Goal: Communication & Community: Connect with others

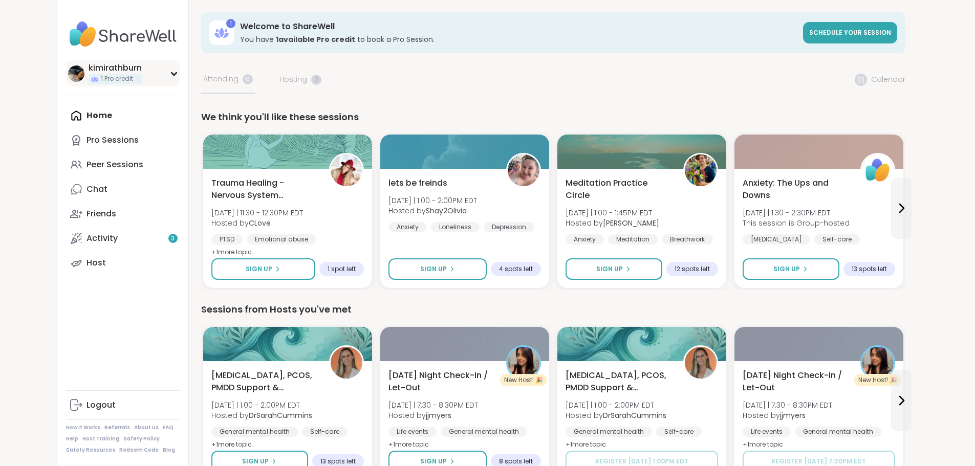
click at [121, 75] on div "kimirathburn 1 Pro credit" at bounding box center [123, 73] width 114 height 26
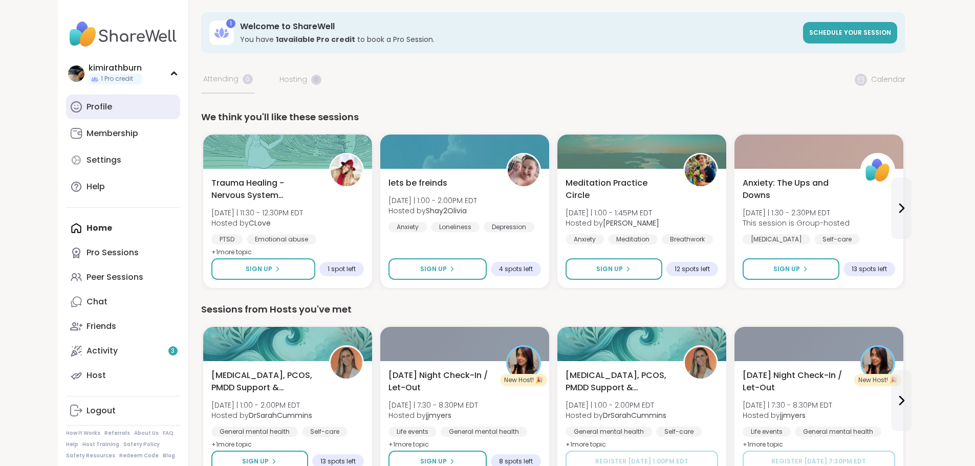
click at [88, 113] on link "Profile" at bounding box center [123, 107] width 114 height 25
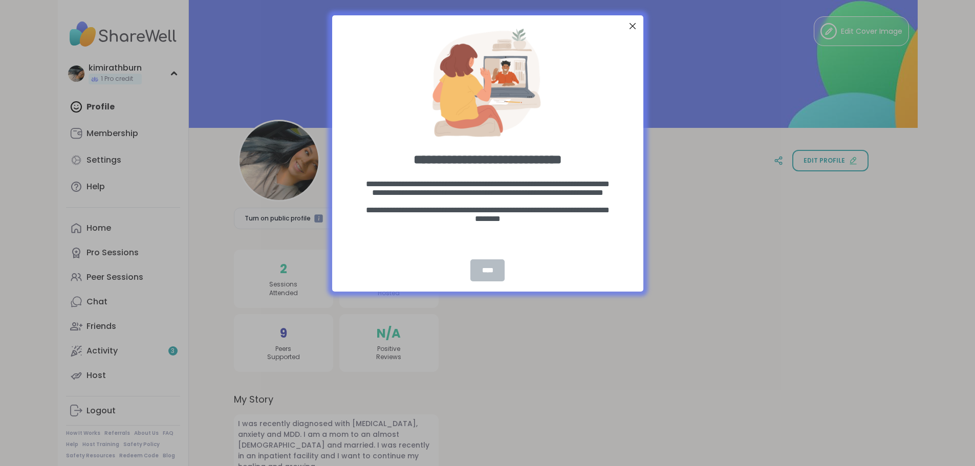
click at [489, 268] on div "****" at bounding box center [487, 270] width 34 height 22
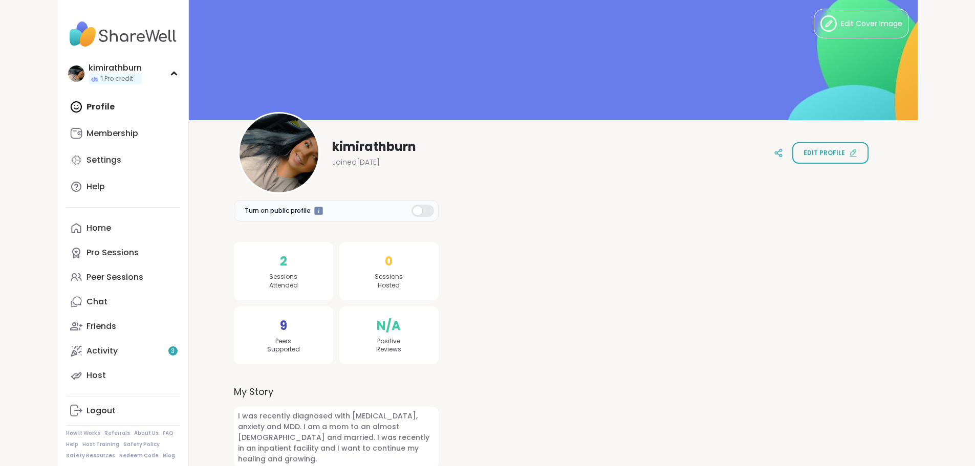
scroll to position [10, 0]
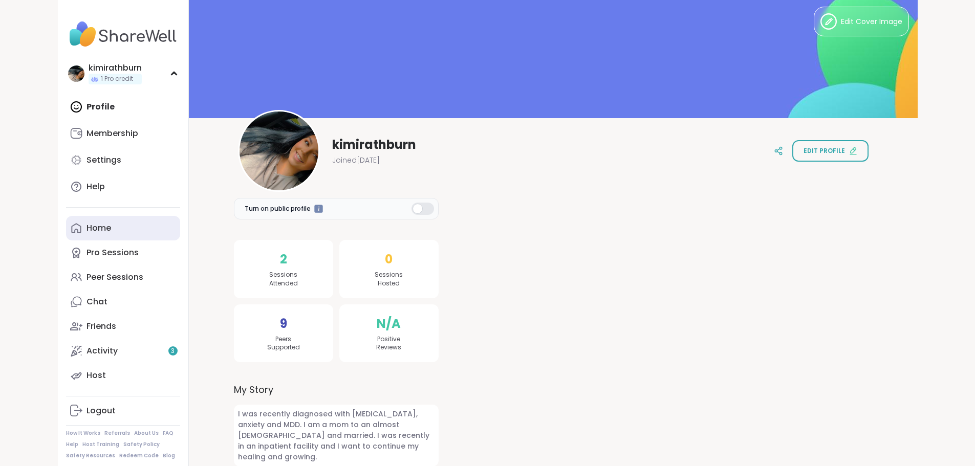
click at [66, 236] on link "Home" at bounding box center [123, 228] width 114 height 25
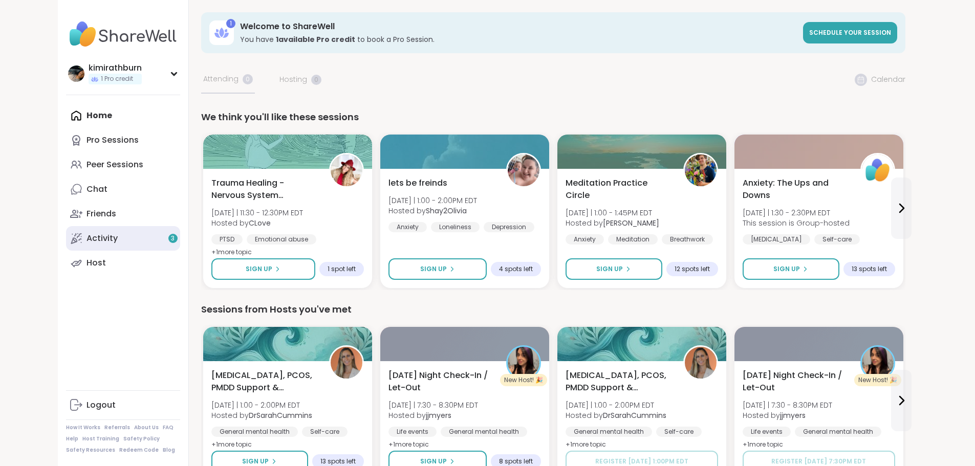
click at [66, 237] on link "Activity 3" at bounding box center [123, 238] width 114 height 25
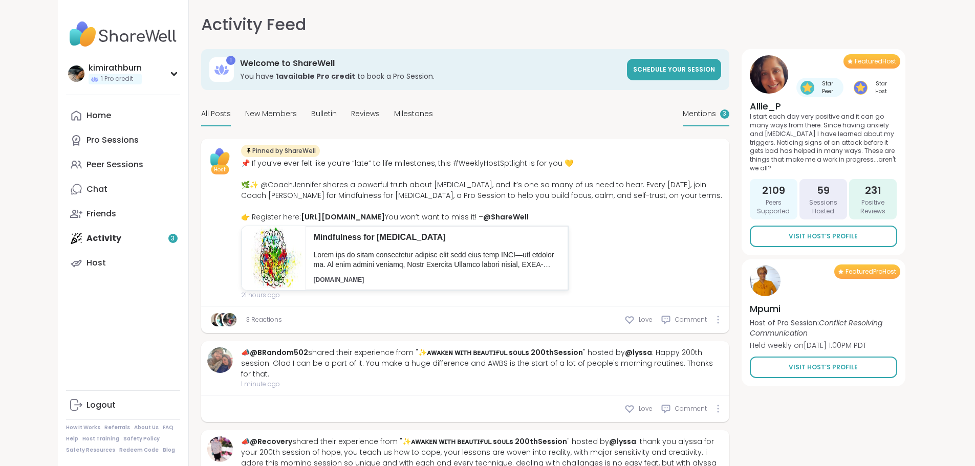
click at [716, 116] on span "Mentions" at bounding box center [698, 113] width 33 height 11
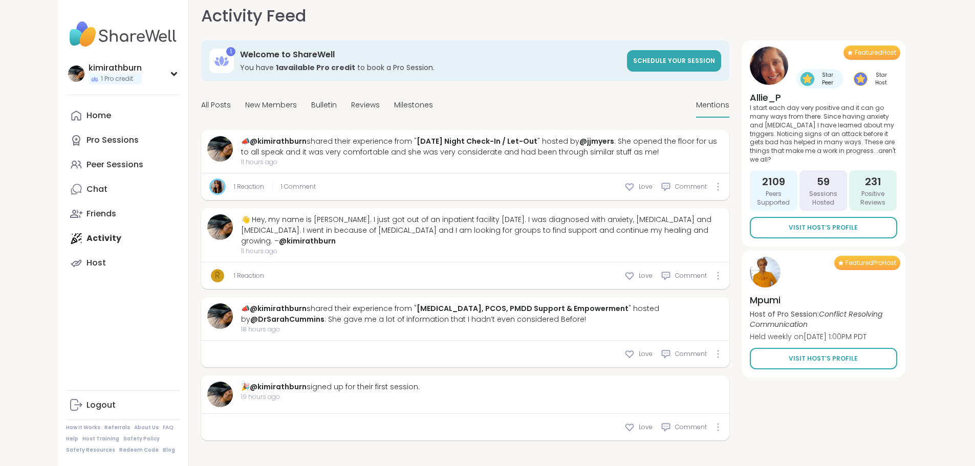
scroll to position [10, 0]
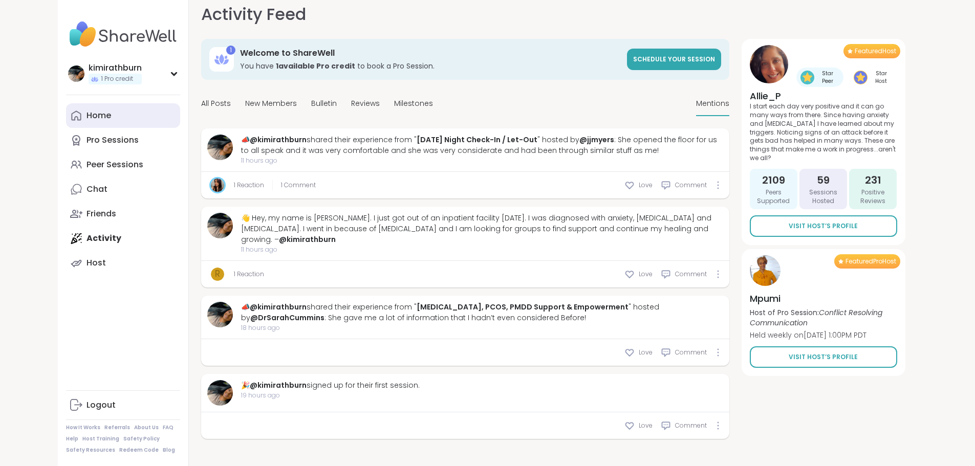
click at [66, 115] on link "Home" at bounding box center [123, 115] width 114 height 25
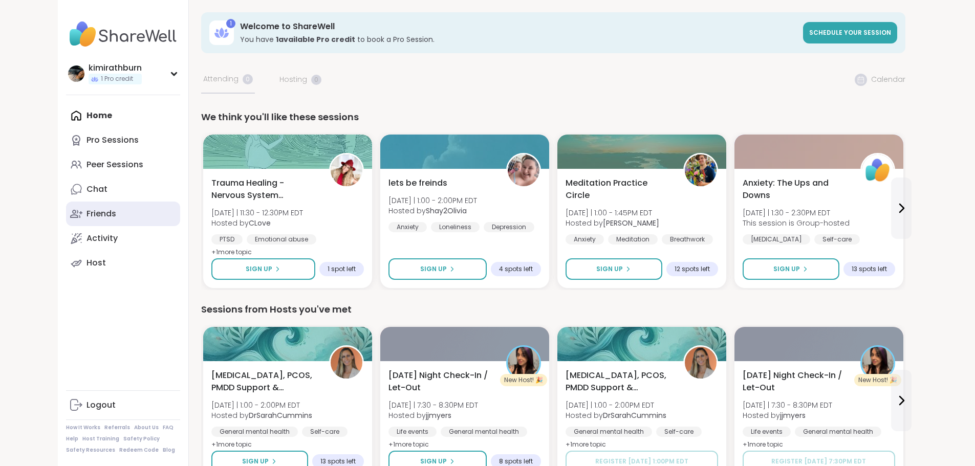
click at [66, 209] on link "Friends" at bounding box center [123, 214] width 114 height 25
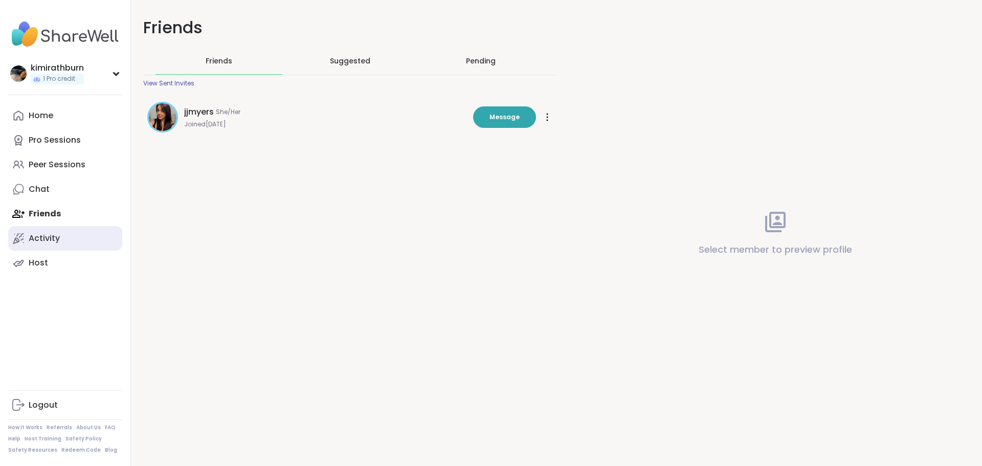
click at [49, 238] on div "Activity" at bounding box center [44, 238] width 31 height 11
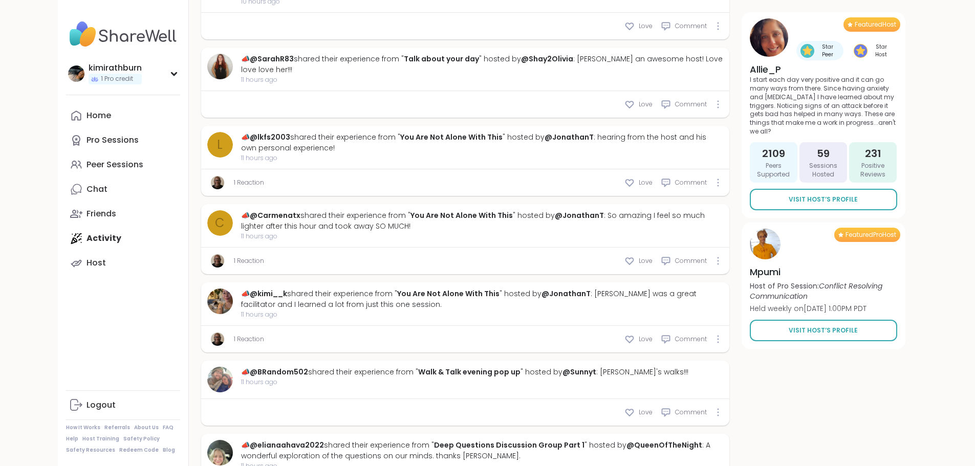
scroll to position [2247, 0]
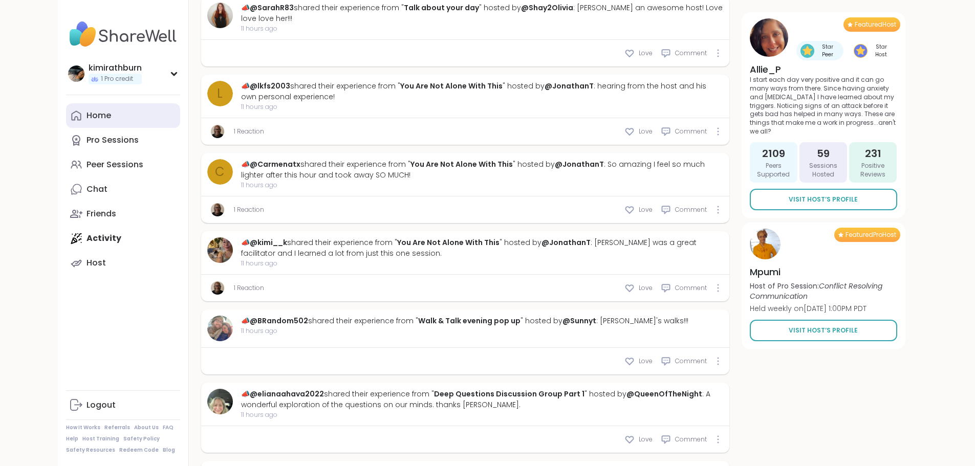
click at [92, 114] on link "Home" at bounding box center [123, 115] width 114 height 25
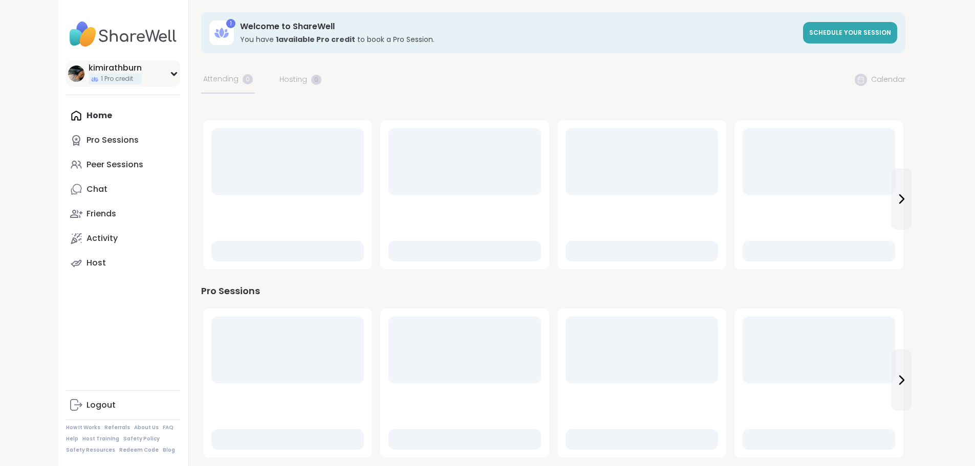
click at [116, 76] on div "kimirathburn 1 Pro credit" at bounding box center [123, 73] width 114 height 26
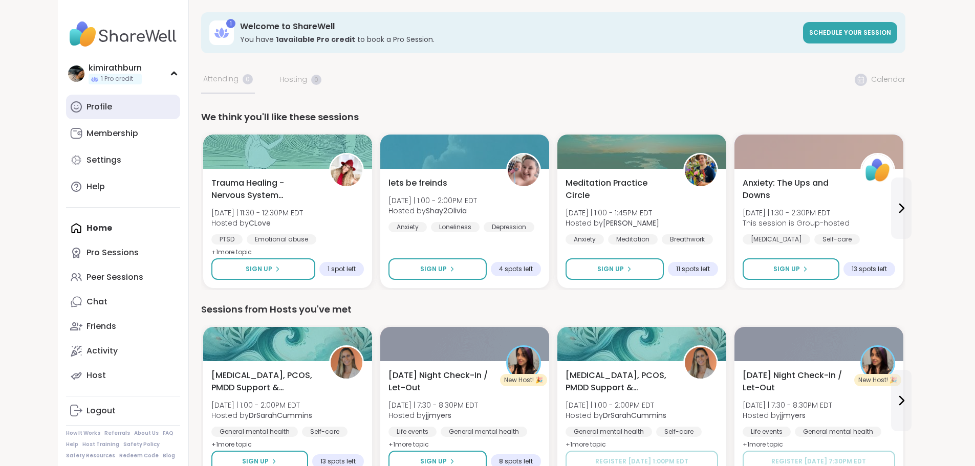
click at [74, 117] on link "Profile" at bounding box center [123, 107] width 114 height 25
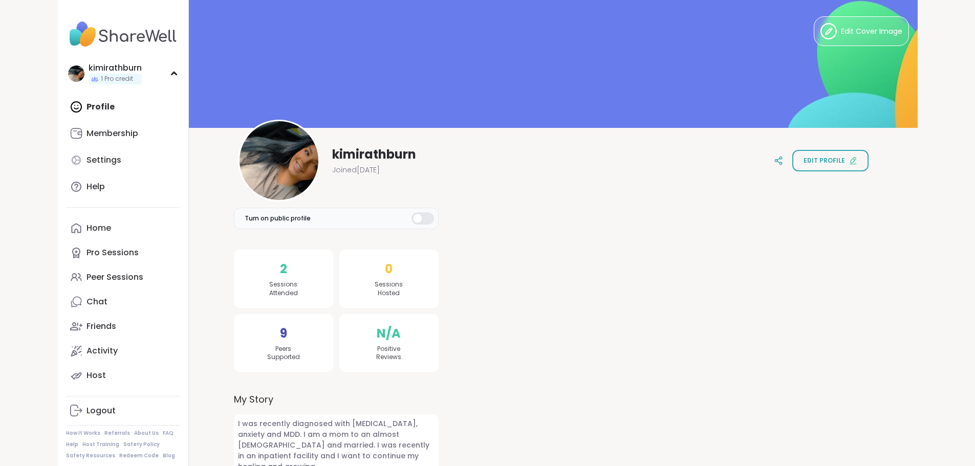
scroll to position [10, 0]
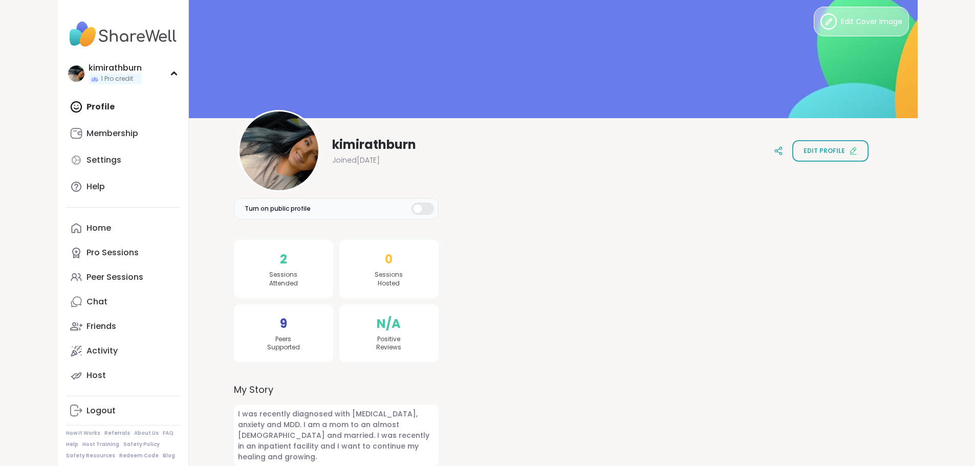
click at [909, 13] on button "Edit Cover Image" at bounding box center [860, 22] width 95 height 30
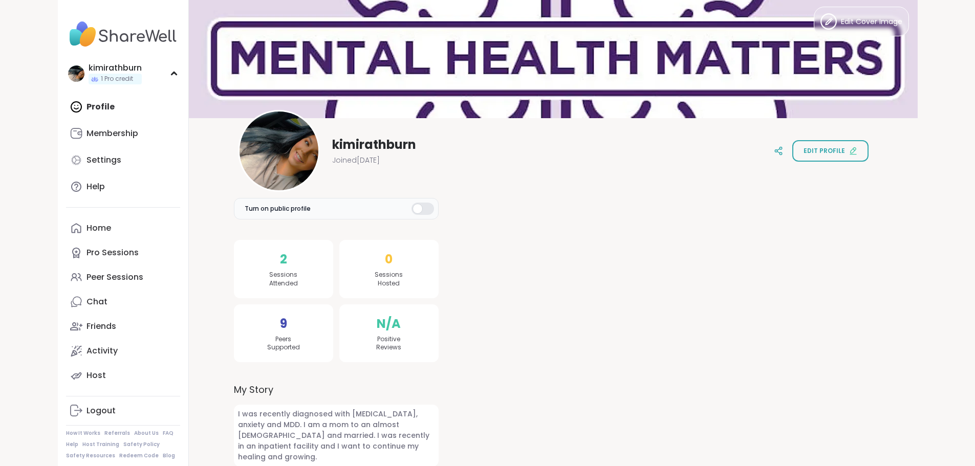
click at [567, 262] on div at bounding box center [662, 320] width 422 height 291
click at [422, 208] on div at bounding box center [422, 209] width 23 height 12
click at [66, 355] on link "Activity" at bounding box center [123, 351] width 114 height 25
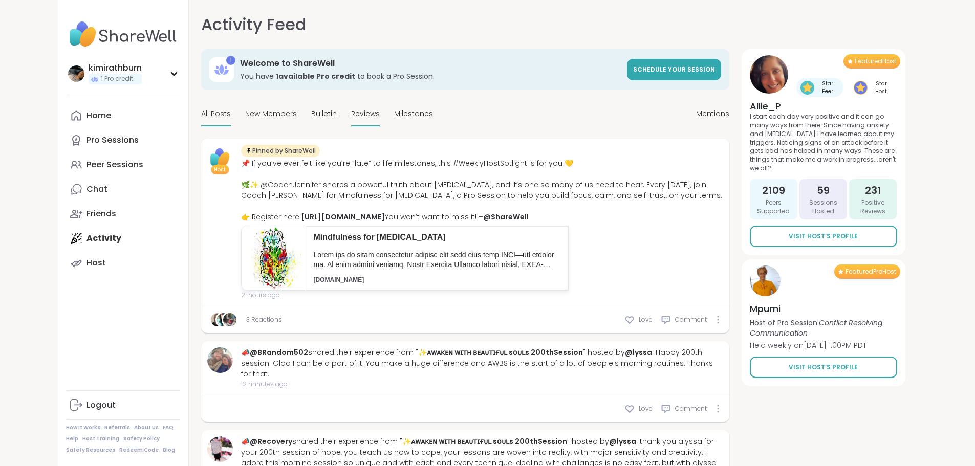
click at [351, 117] on span "Reviews" at bounding box center [365, 113] width 29 height 11
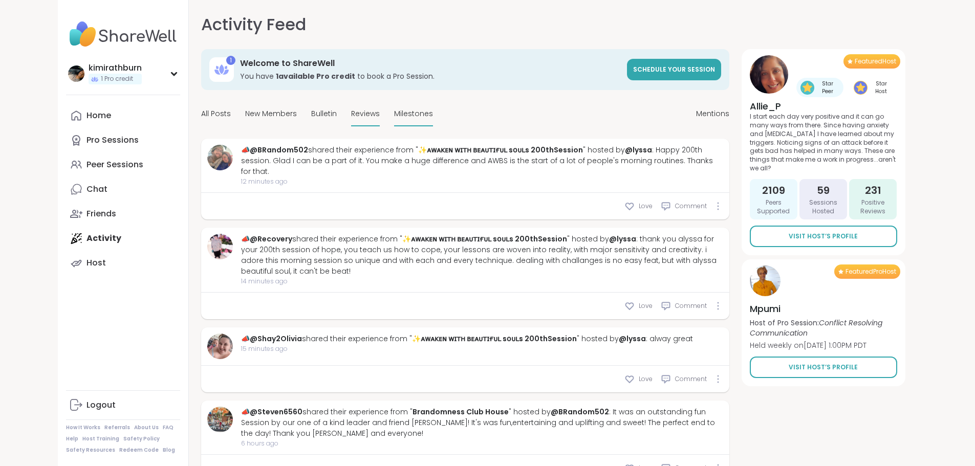
click at [394, 120] on div "Milestones" at bounding box center [413, 114] width 39 height 24
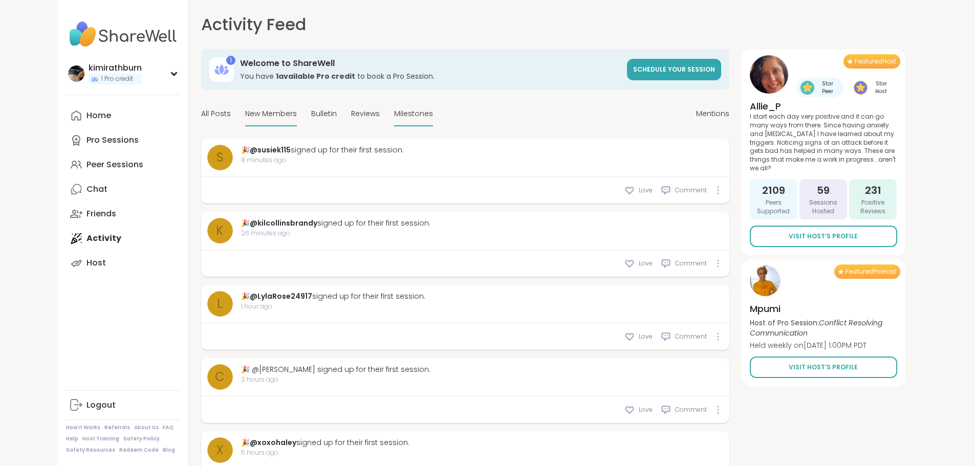
click at [245, 108] on span "New Members" at bounding box center [271, 113] width 52 height 11
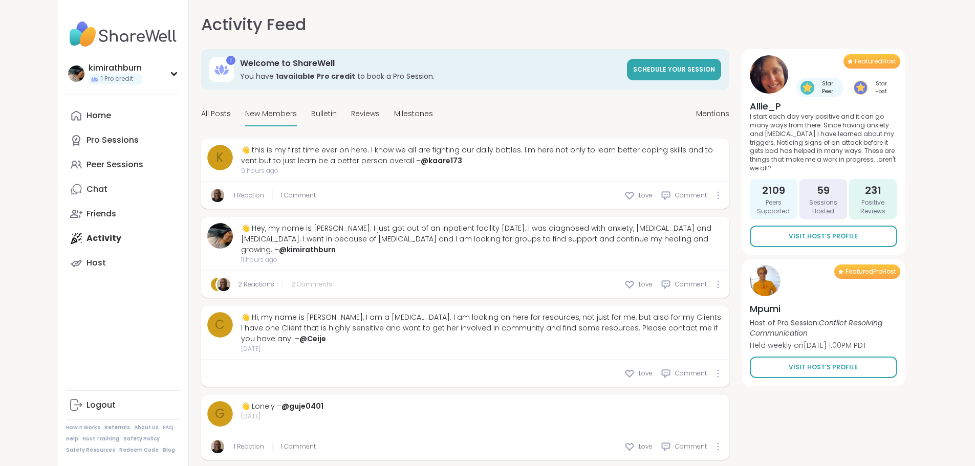
click at [291, 280] on span "2 Comments" at bounding box center [311, 284] width 41 height 9
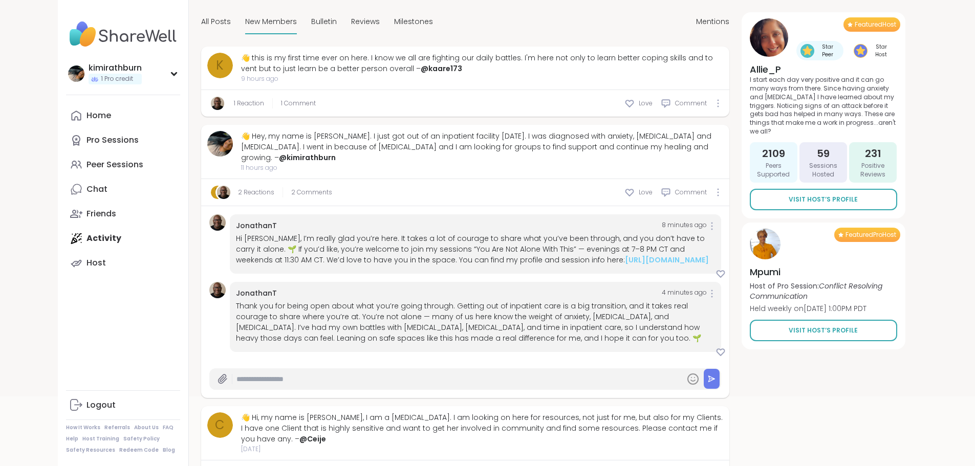
scroll to position [102, 0]
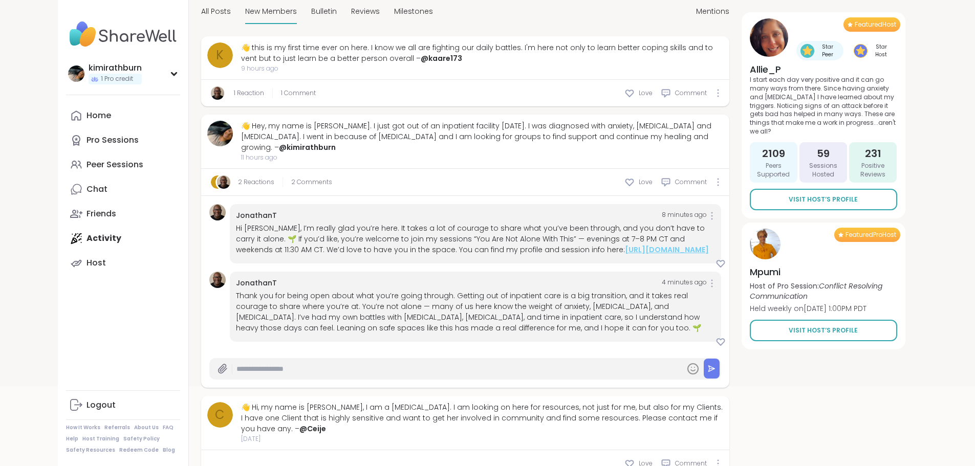
click at [625, 245] on link "[URL][DOMAIN_NAME]" at bounding box center [667, 250] width 84 height 10
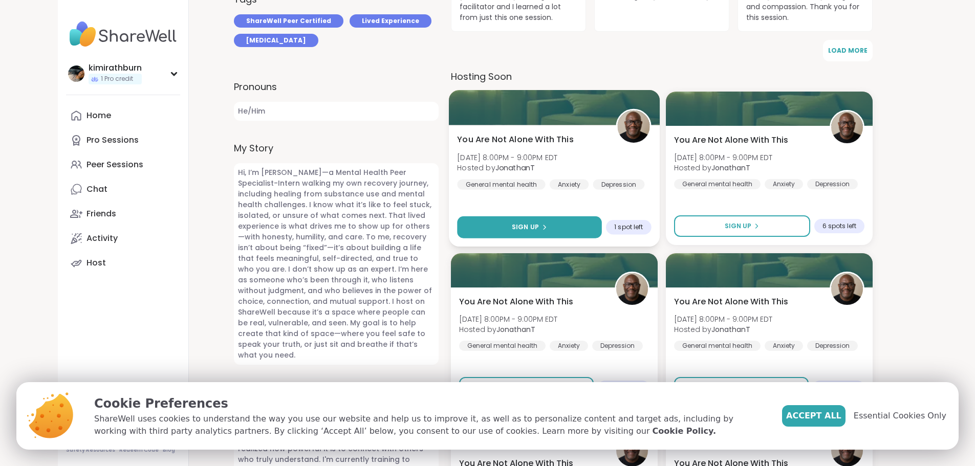
click at [527, 225] on span "Sign Up" at bounding box center [524, 227] width 27 height 9
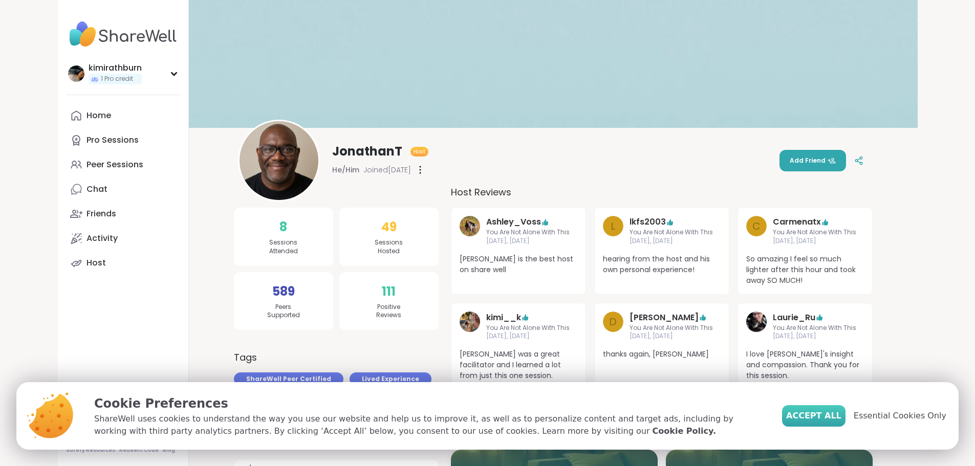
click at [826, 415] on span "Accept All" at bounding box center [813, 416] width 55 height 12
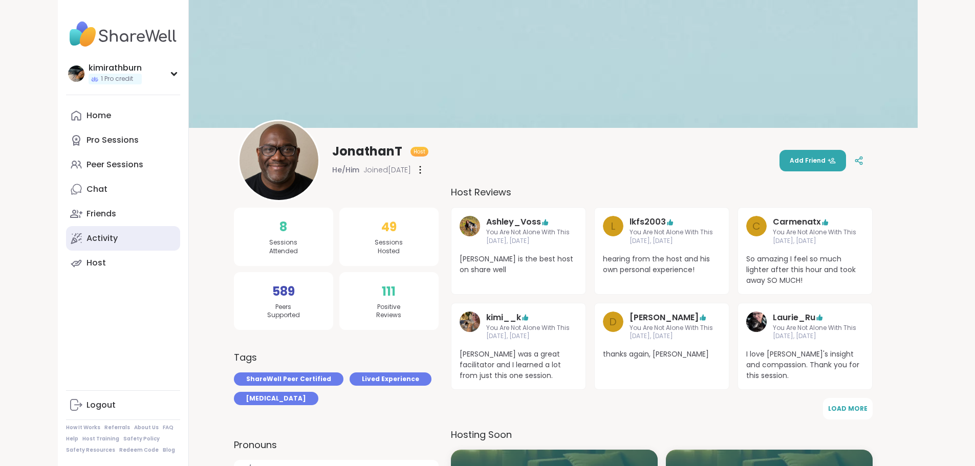
click at [66, 229] on link "Activity" at bounding box center [123, 238] width 114 height 25
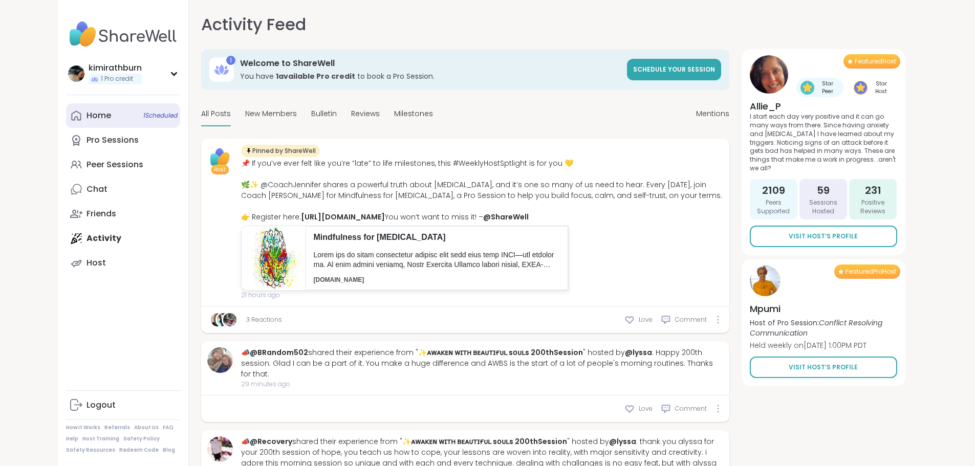
click at [66, 118] on link "Home 1 Scheduled" at bounding box center [123, 115] width 114 height 25
